Goal: Task Accomplishment & Management: Use online tool/utility

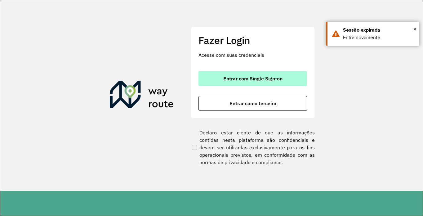
click at [253, 77] on span "Entrar com Single Sign-on" at bounding box center [252, 78] width 59 height 5
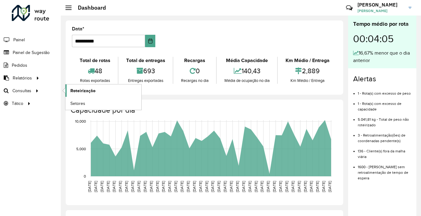
click at [75, 89] on span "Roteirização" at bounding box center [82, 90] width 25 height 7
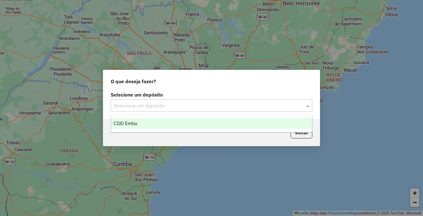
click at [169, 108] on input "text" at bounding box center [205, 105] width 183 height 7
click at [147, 121] on div "CDD Embu" at bounding box center [211, 123] width 201 height 11
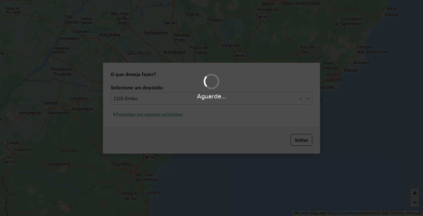
click at [147, 121] on hb-app "Aguarde... Pop-up bloqueado! Seu navegador bloqueou automáticamente a abertura …" at bounding box center [211, 108] width 423 height 216
click at [153, 114] on button "Pesquisar por sessões existentes" at bounding box center [148, 114] width 75 height 10
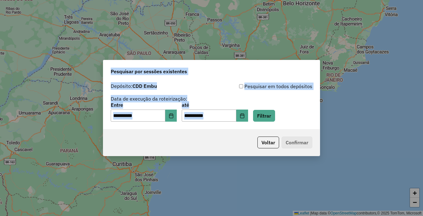
drag, startPoint x: 308, startPoint y: 113, endPoint x: 289, endPoint y: 116, distance: 19.8
click at [275, 116] on button "Filtrar" at bounding box center [264, 116] width 22 height 12
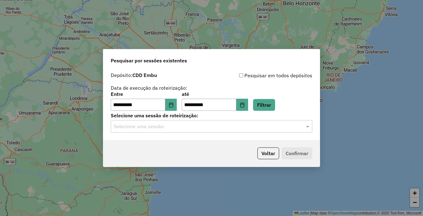
click at [149, 125] on input "text" at bounding box center [205, 126] width 183 height 7
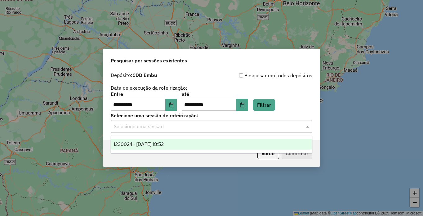
click at [146, 140] on div "1230024 - 15/08/2025 18:52" at bounding box center [211, 144] width 201 height 11
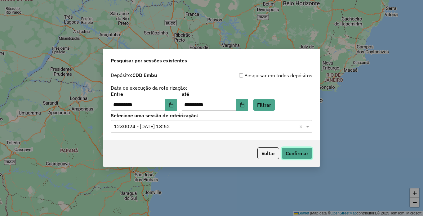
click at [289, 151] on button "Confirmar" at bounding box center [296, 153] width 31 height 12
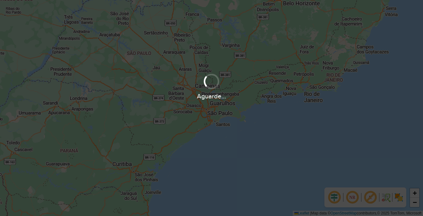
click at [396, 199] on div "Aguarde..." at bounding box center [211, 108] width 423 height 216
click at [371, 199] on div "Aguarde..." at bounding box center [211, 108] width 423 height 216
click at [352, 198] on div "Aguarde..." at bounding box center [211, 108] width 423 height 216
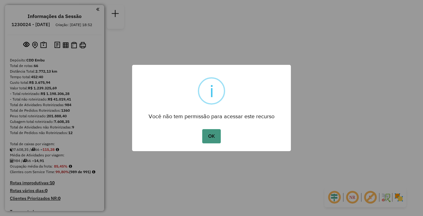
click at [212, 141] on button "OK" at bounding box center [211, 136] width 18 height 14
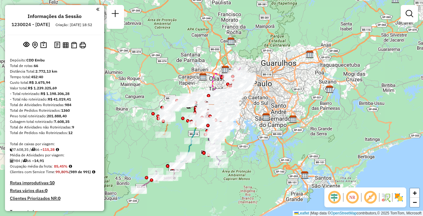
click at [397, 196] on img at bounding box center [399, 197] width 10 height 10
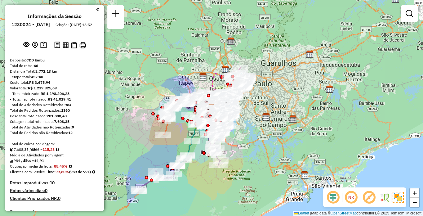
click at [366, 199] on em at bounding box center [368, 197] width 15 height 15
click at [351, 197] on em at bounding box center [350, 197] width 15 height 15
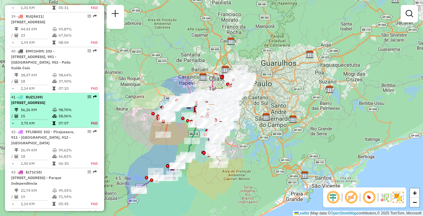
click at [85, 125] on table "56,26 KM 98,70% / 15 58,06% = 3,75 KM 07:07 FAD" at bounding box center [54, 117] width 87 height 20
select select "**********"
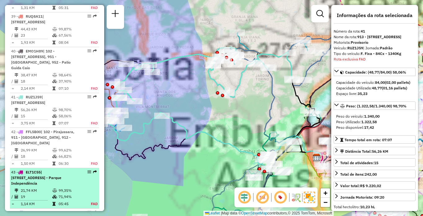
scroll to position [1648, 0]
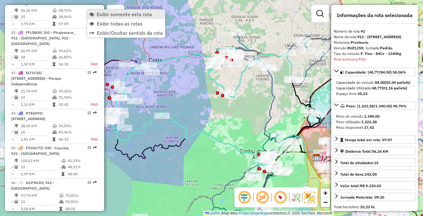
click at [103, 15] on span "Exibir somente esta rota" at bounding box center [124, 14] width 55 height 5
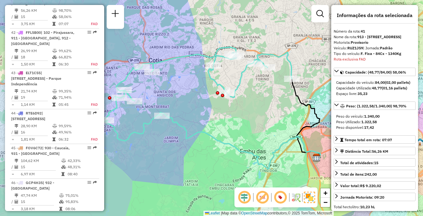
scroll to position [1319, 0]
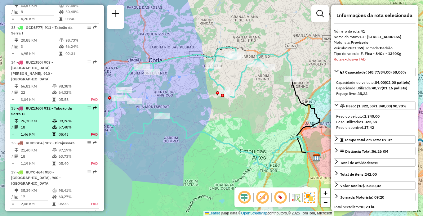
click at [74, 115] on div "35 - RUZ1J60 | 912 - Taboão da Serra II" at bounding box center [44, 110] width 66 height 11
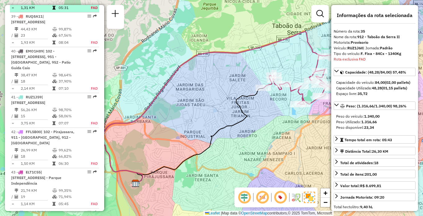
scroll to position [1278, 0]
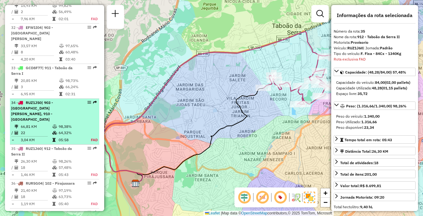
click at [53, 129] on td at bounding box center [55, 126] width 6 height 6
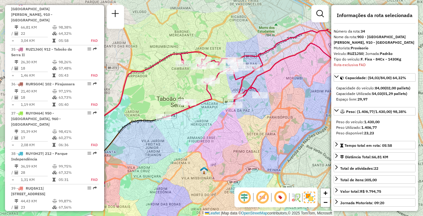
scroll to position [190, 0]
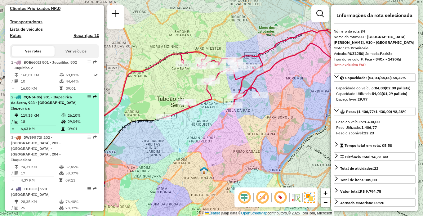
click at [53, 118] on td "119,38 KM" at bounding box center [40, 115] width 41 height 6
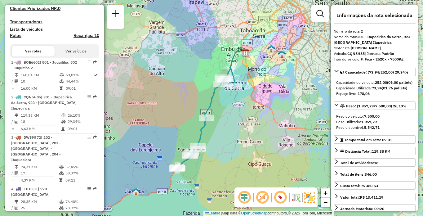
scroll to position [1739, 0]
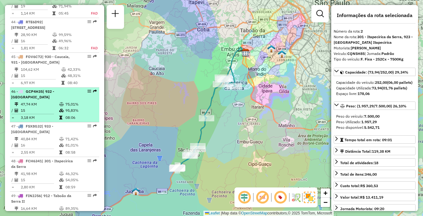
click at [25, 107] on td "47,74 KM" at bounding box center [39, 104] width 38 height 6
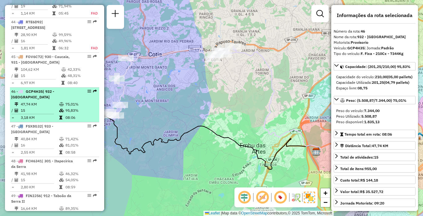
click at [49, 107] on td "47,74 KM" at bounding box center [39, 104] width 38 height 6
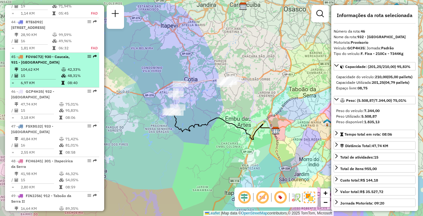
click at [71, 73] on td "42,33%" at bounding box center [81, 69] width 29 height 6
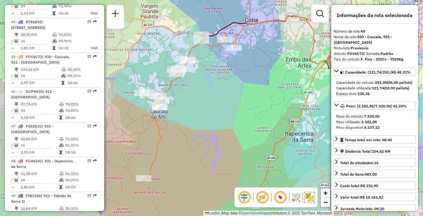
drag, startPoint x: 189, startPoint y: 147, endPoint x: 218, endPoint y: 138, distance: 30.3
click at [219, 136] on div "Janela de atendimento Grade de atendimento Capacidade Transportadoras Veículos …" at bounding box center [211, 108] width 423 height 216
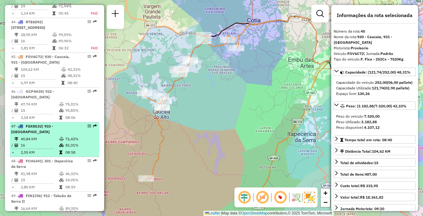
click at [41, 135] on div "47 - FSX8G32 | 933 - [GEOGRAPHIC_DATA]" at bounding box center [44, 128] width 66 height 11
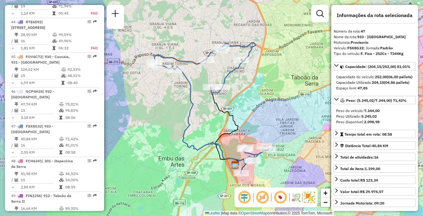
scroll to position [1913, 0]
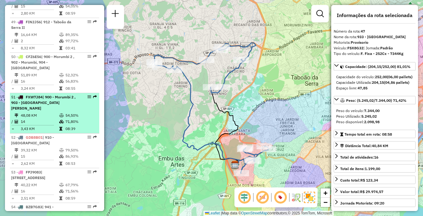
click at [48, 110] on span "| 900 - Morumbi 2 , 903 - [GEOGRAPHIC_DATA][PERSON_NAME]" at bounding box center [43, 103] width 64 height 16
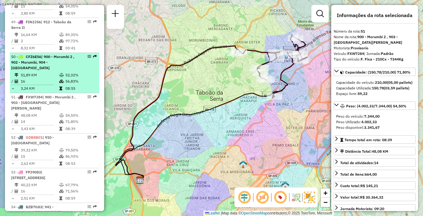
click at [35, 82] on li "50 - CFZ6E56 | 900 - Morumbi 2 , 902 - Morumbi, 904 - [GEOGRAPHIC_DATA] 51,89 K…" at bounding box center [54, 73] width 89 height 40
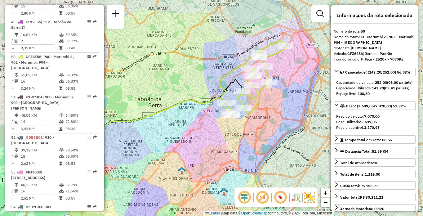
drag, startPoint x: 216, startPoint y: 77, endPoint x: 217, endPoint y: 73, distance: 4.7
click at [181, 80] on div "Janela de atendimento Grade de atendimento Capacidade Transportadoras Veículos …" at bounding box center [211, 108] width 423 height 216
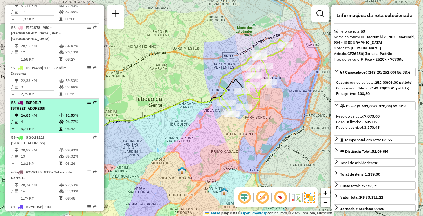
click at [45, 110] on span "| [STREET_ADDRESS]" at bounding box center [28, 105] width 34 height 10
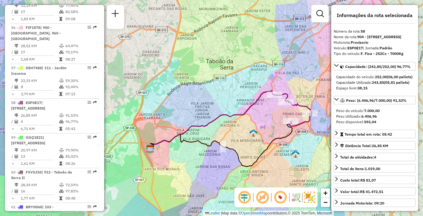
scroll to position [369, 0]
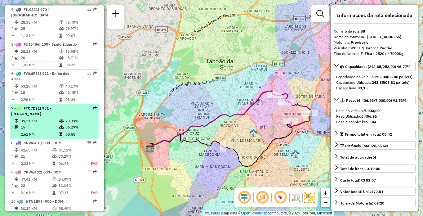
click at [71, 124] on td "86,29%" at bounding box center [80, 127] width 31 height 6
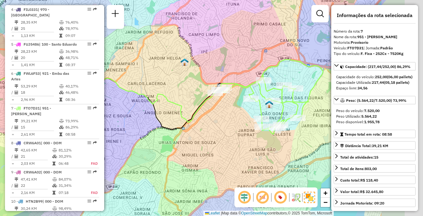
drag, startPoint x: 239, startPoint y: 106, endPoint x: 179, endPoint y: 95, distance: 61.1
click at [178, 95] on div "Janela de atendimento Grade de atendimento Capacidade Transportadoras Veículos …" at bounding box center [211, 108] width 423 height 216
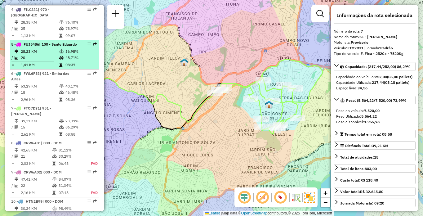
click at [32, 48] on li "5 - FUJ5486 | 100 - [GEOGRAPHIC_DATA] 28,23 KM 36,98% / 20 48,71% = 1,41 KM 08:…" at bounding box center [54, 54] width 89 height 29
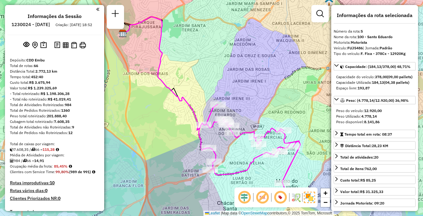
scroll to position [2057, 0]
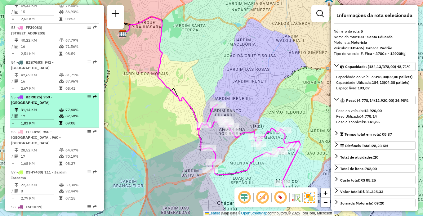
click at [54, 126] on table "31,14 KM 77,40% / 17 82,58% = 1,83 KM 09:08" at bounding box center [54, 117] width 87 height 20
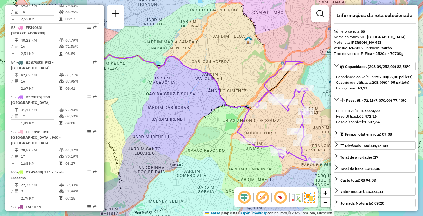
drag, startPoint x: 190, startPoint y: 124, endPoint x: 153, endPoint y: 118, distance: 37.9
click at [153, 118] on div "Janela de atendimento Grade de atendimento Capacidade Transportadoras Veículos …" at bounding box center [211, 108] width 423 height 216
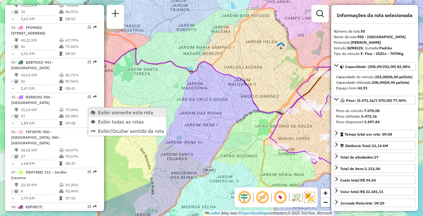
click at [104, 112] on span "Exibir somente esta rota" at bounding box center [125, 112] width 55 height 5
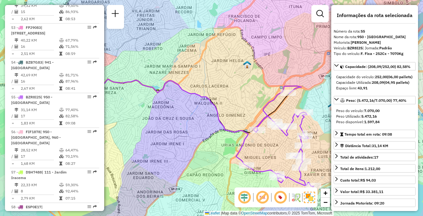
drag, startPoint x: 249, startPoint y: 104, endPoint x: 164, endPoint y: 103, distance: 84.3
click at [164, 103] on div "Janela de atendimento Grade de atendimento Capacidade Transportadoras Veículos …" at bounding box center [211, 108] width 423 height 216
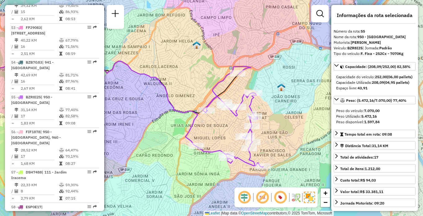
scroll to position [2375, 0]
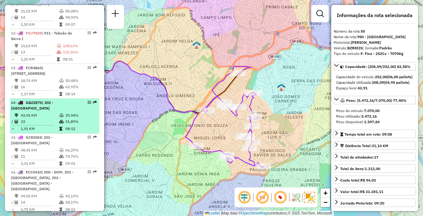
click at [34, 111] on div "64 - GBZ2E75 | 202 - [GEOGRAPHIC_DATA]" at bounding box center [44, 105] width 66 height 11
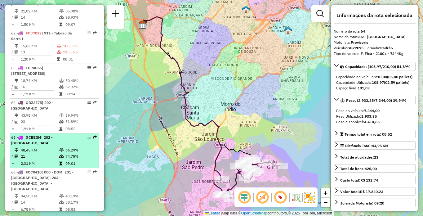
click at [73, 159] on td "74,75%" at bounding box center [80, 156] width 31 height 6
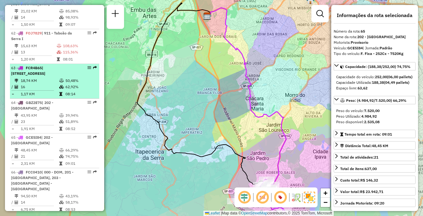
click at [42, 76] on div "63 - FCR4B65 | [STREET_ADDRESS]" at bounding box center [44, 70] width 66 height 11
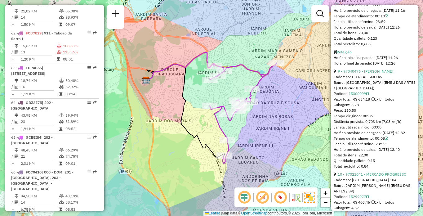
scroll to position [1844, 0]
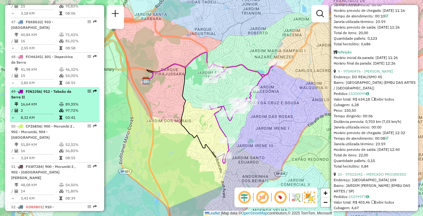
click at [59, 112] on icon at bounding box center [61, 110] width 5 height 4
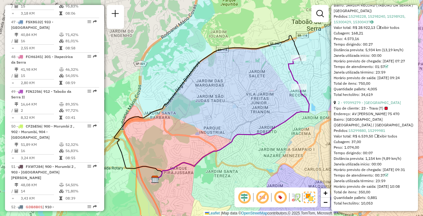
scroll to position [1982, 0]
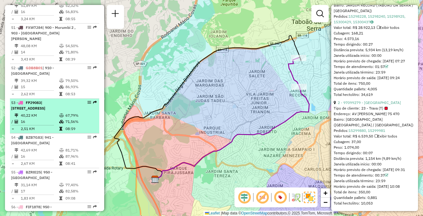
click at [56, 132] on td "2,51 KM" at bounding box center [39, 129] width 38 height 6
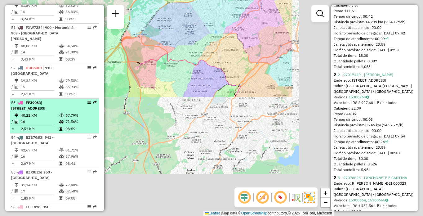
scroll to position [1063, 0]
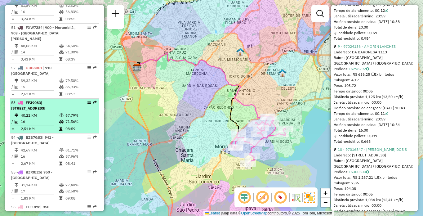
click at [73, 118] on td "67,79%" at bounding box center [80, 115] width 31 height 6
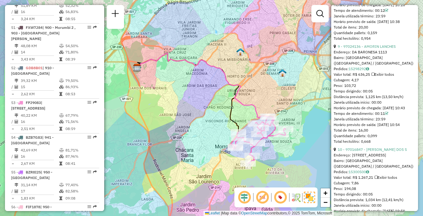
scroll to position [265, 0]
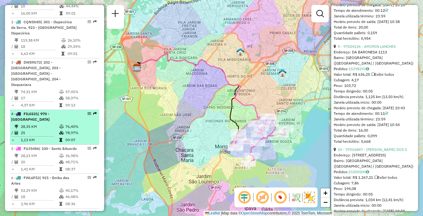
click at [40, 123] on td "28,35 KM" at bounding box center [39, 126] width 38 height 6
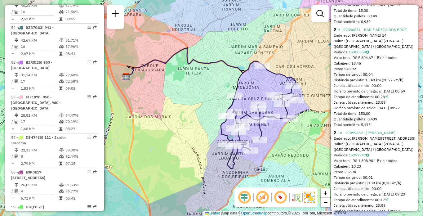
scroll to position [2306, 0]
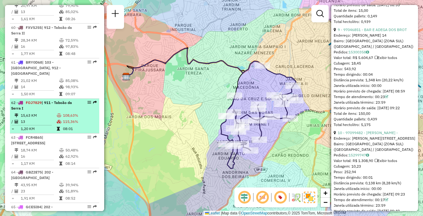
click at [28, 125] on td "13" at bounding box center [38, 121] width 36 height 6
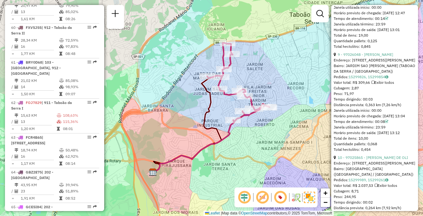
scroll to position [1809, 0]
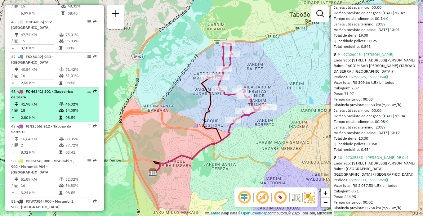
click at [51, 107] on td "41,98 KM" at bounding box center [39, 104] width 38 height 6
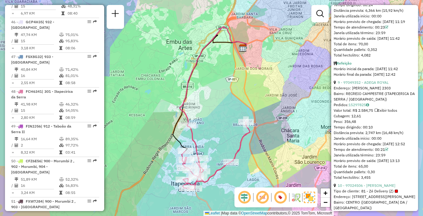
scroll to position [224, 0]
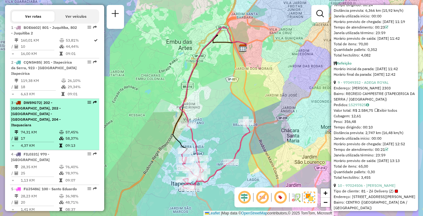
click at [60, 136] on icon at bounding box center [61, 138] width 5 height 4
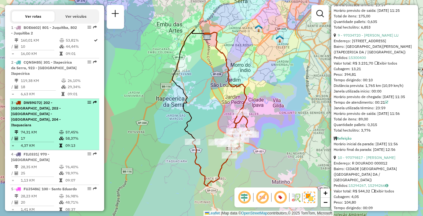
click at [40, 117] on span "| 202 - [GEOGRAPHIC_DATA], 203 - [GEOGRAPHIC_DATA] - [GEOGRAPHIC_DATA], 204 - I…" at bounding box center [36, 113] width 50 height 27
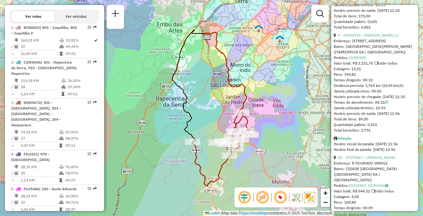
scroll to position [2410, 0]
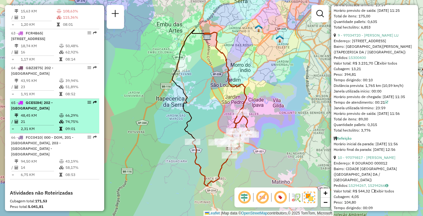
click at [57, 125] on td "21" at bounding box center [39, 121] width 38 height 6
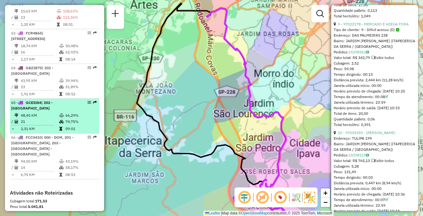
scroll to position [1058, 0]
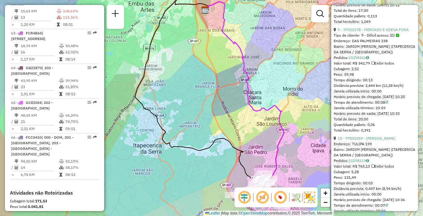
drag, startPoint x: 185, startPoint y: 113, endPoint x: 178, endPoint y: 85, distance: 28.9
click at [178, 85] on div "Janela de atendimento Grade de atendimento Capacidade Transportadoras Veículos …" at bounding box center [211, 108] width 423 height 216
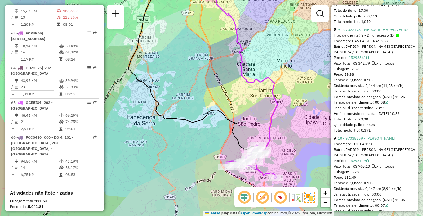
scroll to position [2023, 0]
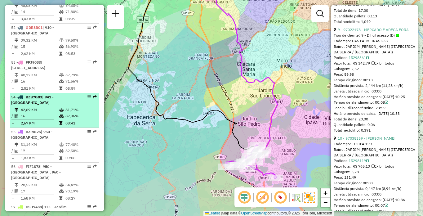
click at [52, 105] on span "| 941 - [GEOGRAPHIC_DATA]" at bounding box center [32, 100] width 42 height 10
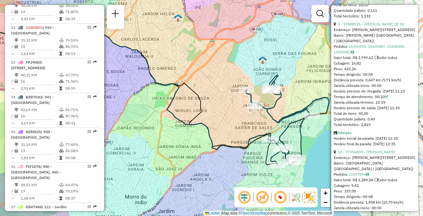
drag, startPoint x: 249, startPoint y: 123, endPoint x: 180, endPoint y: 105, distance: 71.6
click at [180, 105] on div "Janela de atendimento Grade de atendimento Capacidade Transportadoras Veículos …" at bounding box center [211, 108] width 423 height 216
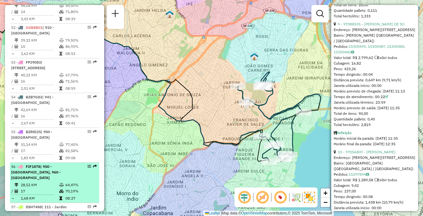
click at [20, 180] on span "| 950 - [GEOGRAPHIC_DATA], 960 - [GEOGRAPHIC_DATA]" at bounding box center [36, 172] width 50 height 16
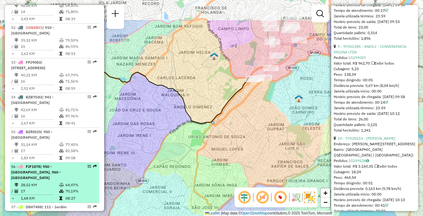
scroll to position [1063, 0]
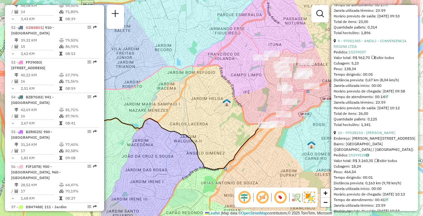
drag, startPoint x: 214, startPoint y: 126, endPoint x: 175, endPoint y: 117, distance: 39.9
click at [175, 117] on div "Janela de atendimento Grade de atendimento Capacidade Transportadoras Veículos …" at bounding box center [211, 108] width 423 height 216
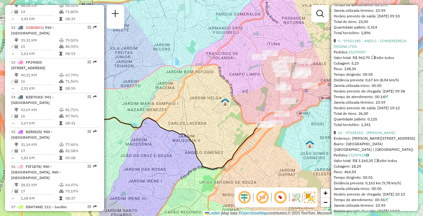
scroll to position [334, 0]
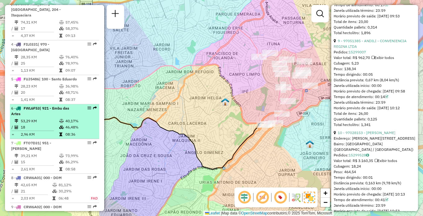
click at [70, 116] on div "6 - FWL6F53 | 921 - Embu das Artes" at bounding box center [44, 110] width 66 height 11
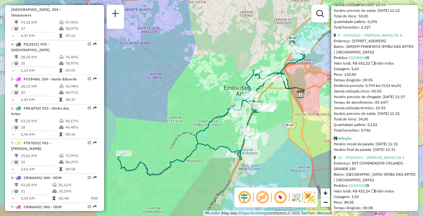
scroll to position [1948, 0]
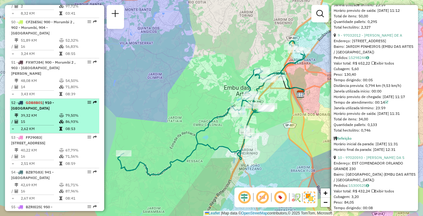
click at [71, 111] on div "52 - GDB8B01 | 910 - Parque Ipê" at bounding box center [44, 105] width 66 height 11
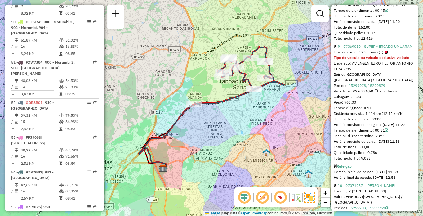
scroll to position [2162, 0]
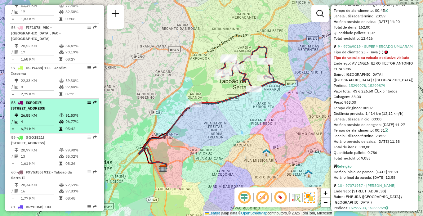
click at [48, 118] on td "26,85 KM" at bounding box center [39, 115] width 38 height 6
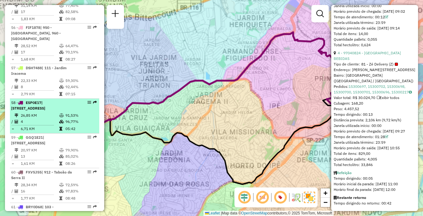
scroll to position [537, 0]
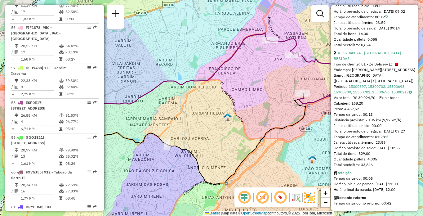
drag, startPoint x: 274, startPoint y: 117, endPoint x: 228, endPoint y: 118, distance: 46.5
click at [228, 118] on div "Janela de atendimento Grade de atendimento Capacidade Transportadoras Veículos …" at bounding box center [211, 108] width 423 height 216
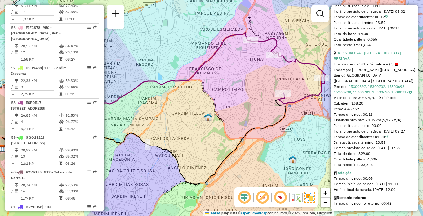
scroll to position [2271, 0]
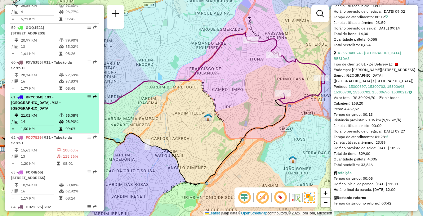
click at [46, 133] on li "61 - BRY0D68 | 103 - [GEOGRAPHIC_DATA], 912 - [GEOGRAPHIC_DATA] 21,02 KM 85,08%…" at bounding box center [54, 113] width 89 height 40
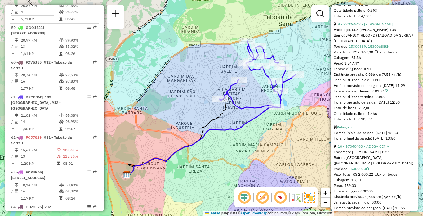
scroll to position [2445, 0]
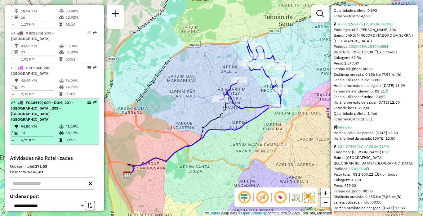
click at [90, 119] on div "66 - FCC0410 | 000 - DOM, 201 - [GEOGRAPHIC_DATA], 203 - [GEOGRAPHIC_DATA] - [G…" at bounding box center [54, 111] width 87 height 22
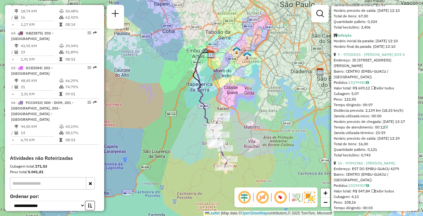
scroll to position [2202, 0]
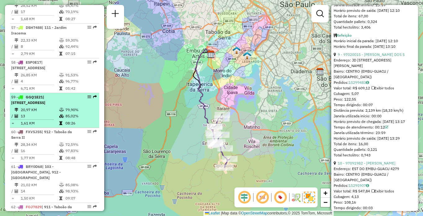
click at [48, 117] on li "59 - GGQ1E21 | 111 - [GEOGRAPHIC_DATA], 913 - [GEOGRAPHIC_DATA] 20,97 KM 79,90%…" at bounding box center [54, 110] width 89 height 35
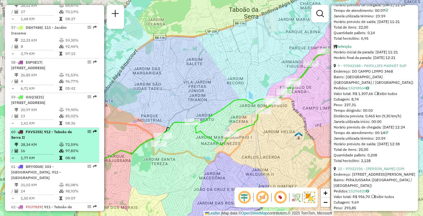
click at [39, 161] on td "1,77 KM" at bounding box center [39, 158] width 38 height 6
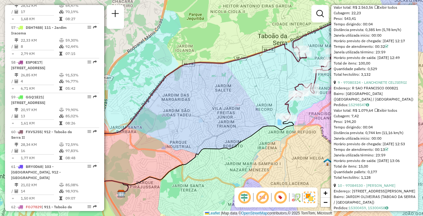
scroll to position [299, 0]
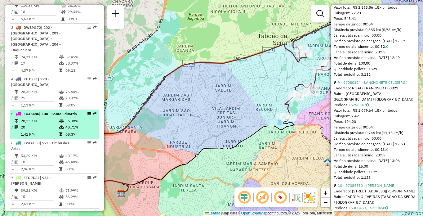
click at [58, 111] on div "5 - FUJ5486 | 100 - Santo Eduardo" at bounding box center [44, 114] width 66 height 6
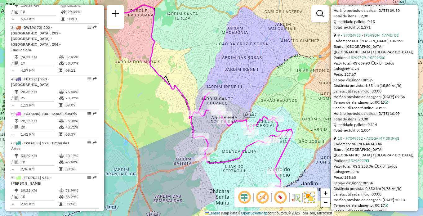
drag, startPoint x: 162, startPoint y: 102, endPoint x: 160, endPoint y: 94, distance: 7.9
click at [156, 91] on div "Janela de atendimento Grade de atendimento Capacidade Transportadoras Veículos …" at bounding box center [211, 108] width 423 height 216
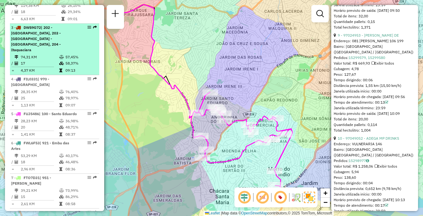
click at [69, 47] on li "3 - DWS9G72 | 202 - [GEOGRAPHIC_DATA], 203 - [GEOGRAPHIC_DATA] - [GEOGRAPHIC_DA…" at bounding box center [54, 49] width 89 height 51
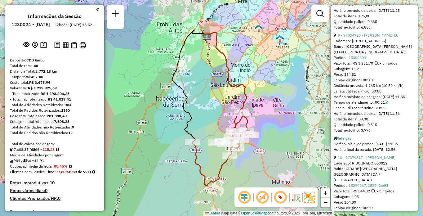
scroll to position [2092, 0]
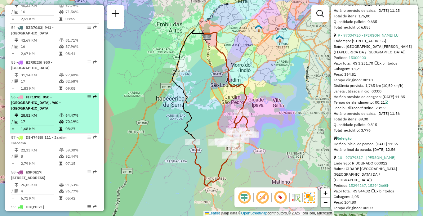
click at [46, 117] on li "56 - FIF1878 | 950 - [GEOGRAPHIC_DATA], 960 - [GEOGRAPHIC_DATA] 28,52 KM 64,47%…" at bounding box center [54, 113] width 89 height 40
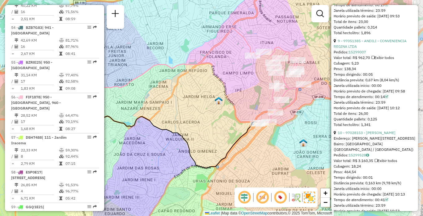
drag, startPoint x: 240, startPoint y: 102, endPoint x: 181, endPoint y: 91, distance: 60.1
click at [181, 91] on div "Janela de atendimento Grade de atendimento Capacidade Transportadoras Veículos …" at bounding box center [211, 108] width 423 height 216
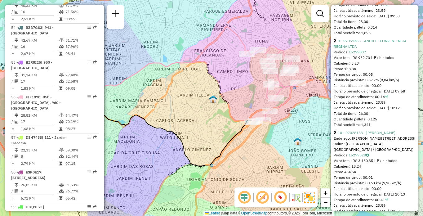
scroll to position [190, 0]
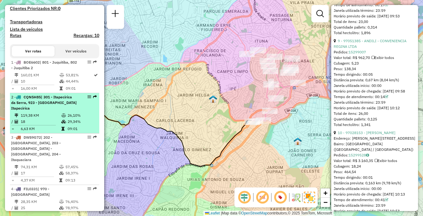
click at [57, 125] on td "18" at bounding box center [40, 121] width 41 height 6
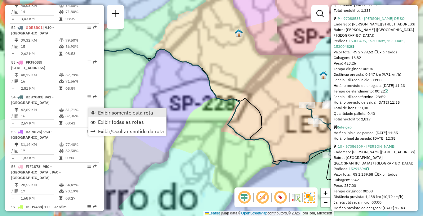
scroll to position [1058, 0]
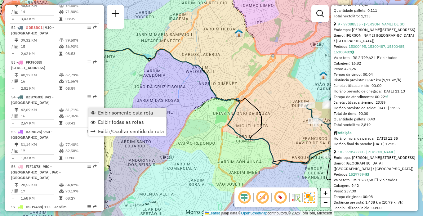
click at [106, 111] on span "Exibir somente esta rota" at bounding box center [125, 112] width 55 height 5
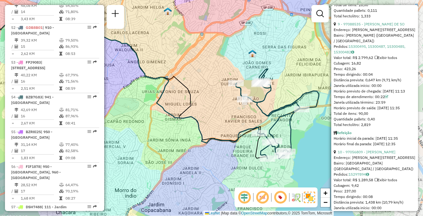
drag, startPoint x: 256, startPoint y: 83, endPoint x: 179, endPoint y: 59, distance: 80.1
click at [179, 59] on div "Janela de atendimento Grade de atendimento Capacidade Transportadoras Veículos …" at bounding box center [211, 108] width 423 height 216
